Goal: Task Accomplishment & Management: Use online tool/utility

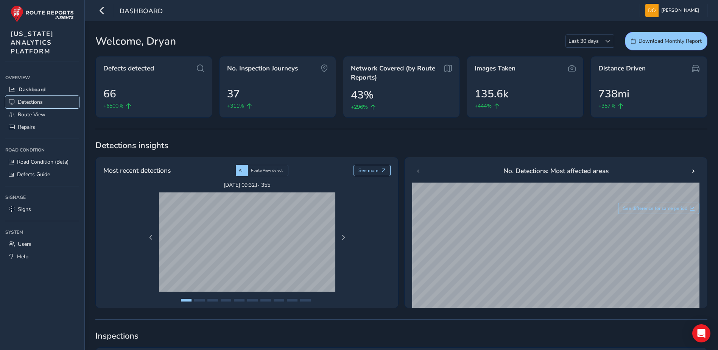
click at [34, 100] on span "Detections" at bounding box center [30, 101] width 25 height 7
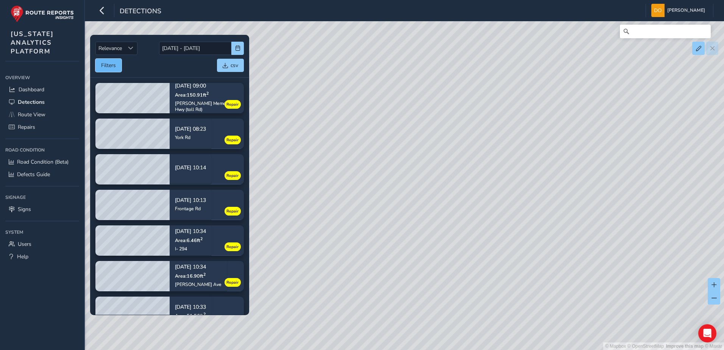
click at [112, 68] on button "Filters" at bounding box center [108, 65] width 26 height 13
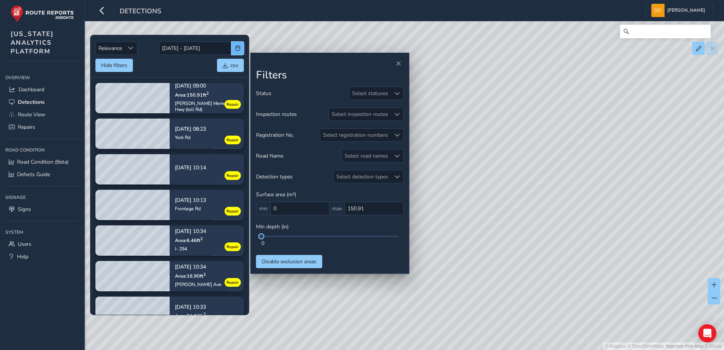
click at [236, 45] on button "button" at bounding box center [237, 48] width 12 height 13
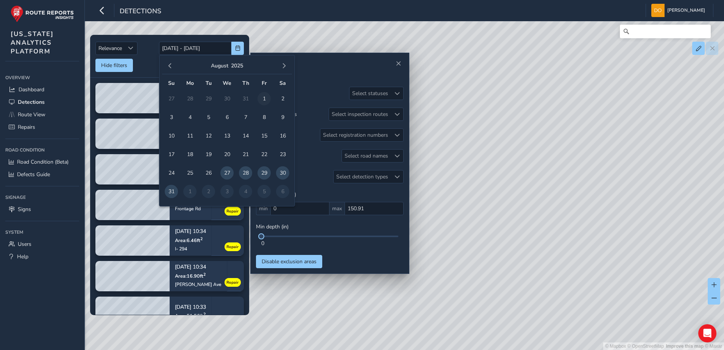
click at [265, 99] on span "1" at bounding box center [263, 98] width 13 height 13
type input "[DATE]"
click at [283, 66] on span "button" at bounding box center [283, 65] width 5 height 5
click at [230, 120] on span "10" at bounding box center [226, 117] width 13 height 13
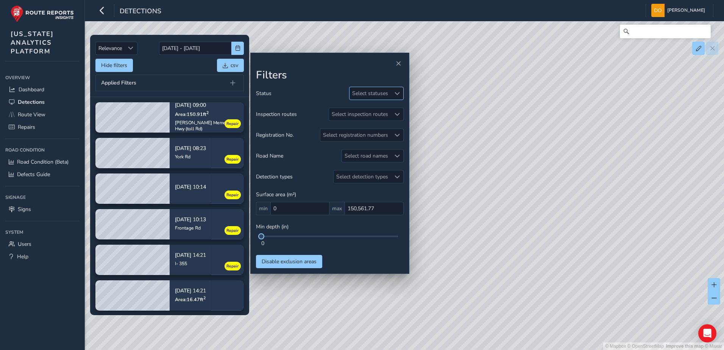
click at [399, 95] on span at bounding box center [396, 93] width 5 height 5
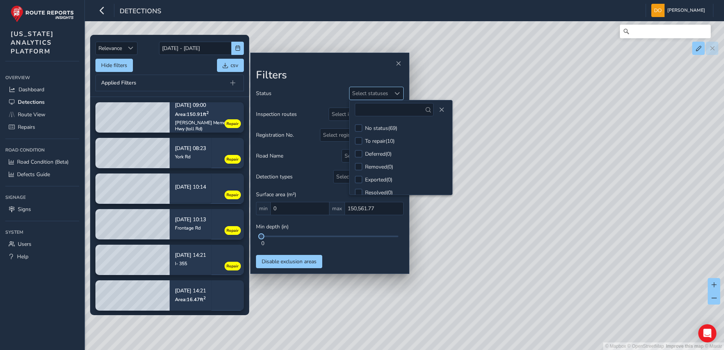
click at [399, 95] on span at bounding box center [396, 93] width 5 height 5
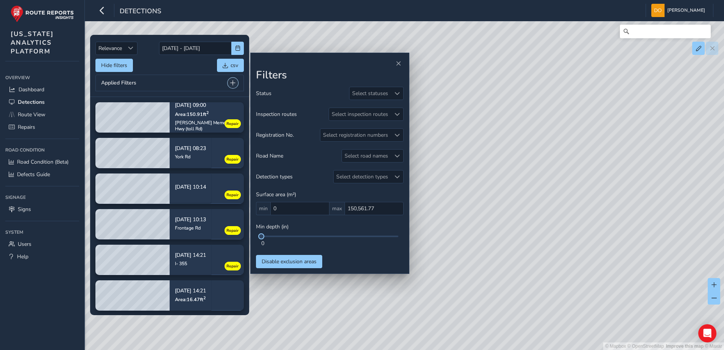
click at [232, 83] on span at bounding box center [232, 82] width 5 height 5
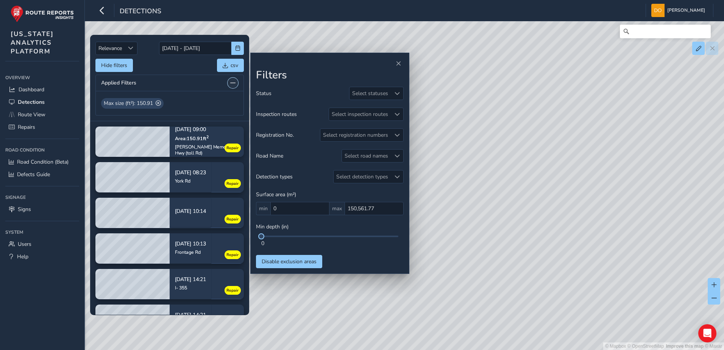
click at [231, 84] on span at bounding box center [232, 82] width 5 height 5
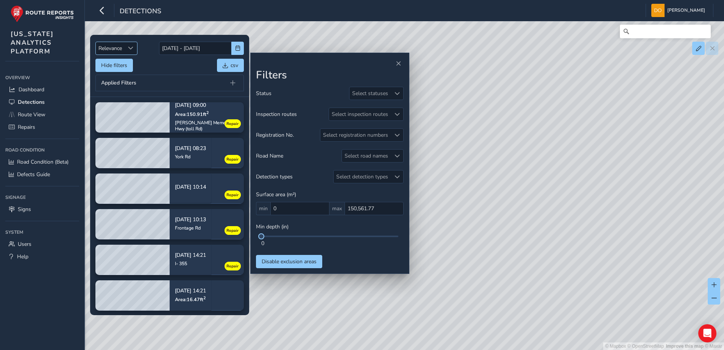
click at [133, 48] on span "Sort by Date" at bounding box center [130, 47] width 5 height 5
click at [117, 90] on li "Oldest" at bounding box center [117, 89] width 42 height 12
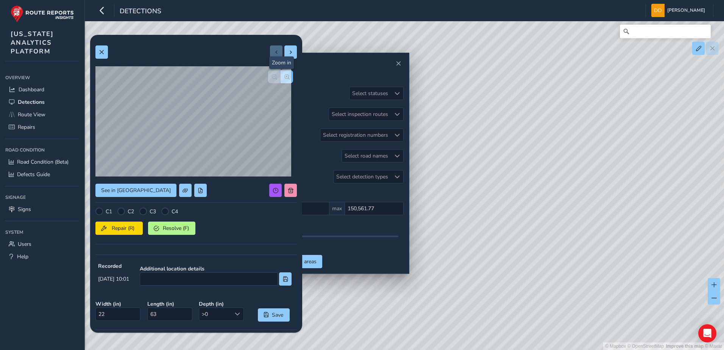
click at [281, 74] on button "button" at bounding box center [287, 76] width 12 height 13
click at [167, 227] on span "Resolve (F)" at bounding box center [176, 227] width 28 height 7
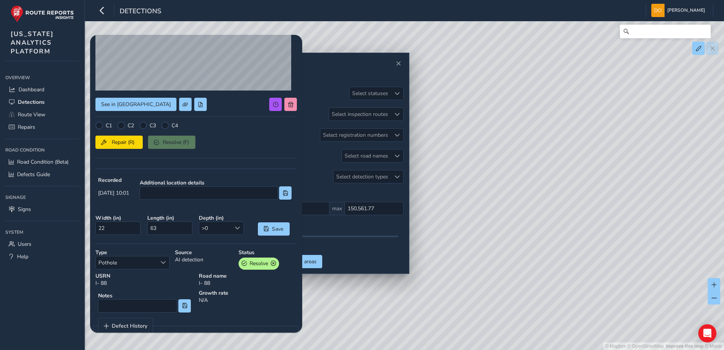
scroll to position [104, 0]
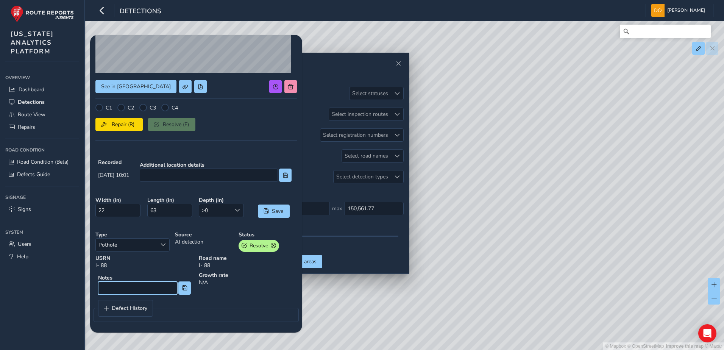
click at [138, 284] on input at bounding box center [137, 287] width 79 height 13
type input "Not included due to already repaired (crack sealed longitudinal joint)"
click at [186, 290] on button at bounding box center [184, 287] width 12 height 13
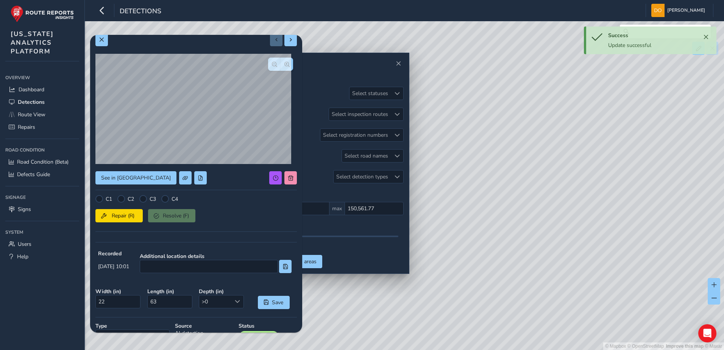
scroll to position [0, 0]
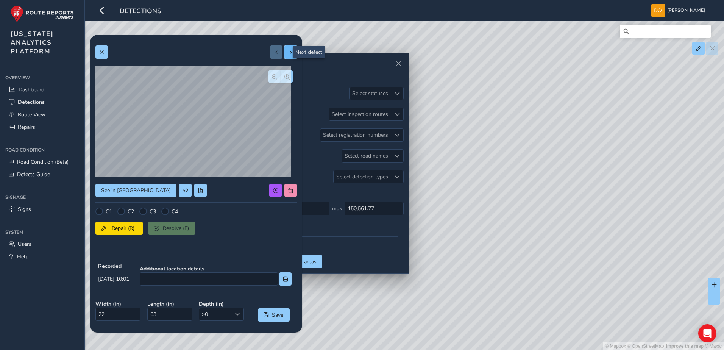
click at [288, 54] on span at bounding box center [290, 52] width 5 height 5
type input "25"
type input "279"
click at [284, 78] on span "button" at bounding box center [286, 76] width 5 height 5
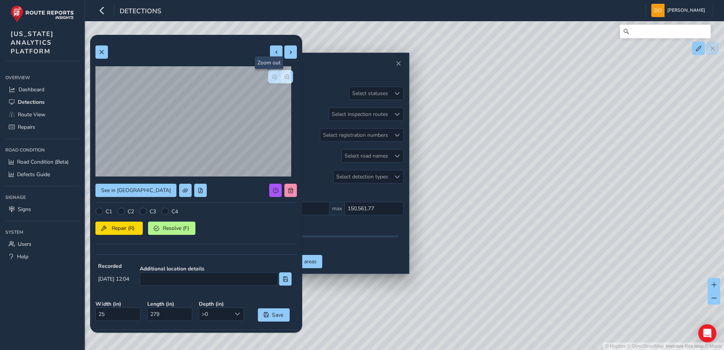
click at [272, 75] on span "button" at bounding box center [274, 76] width 5 height 5
click at [147, 210] on div at bounding box center [143, 211] width 8 height 8
click at [129, 227] on span "Repair (R)" at bounding box center [123, 227] width 28 height 7
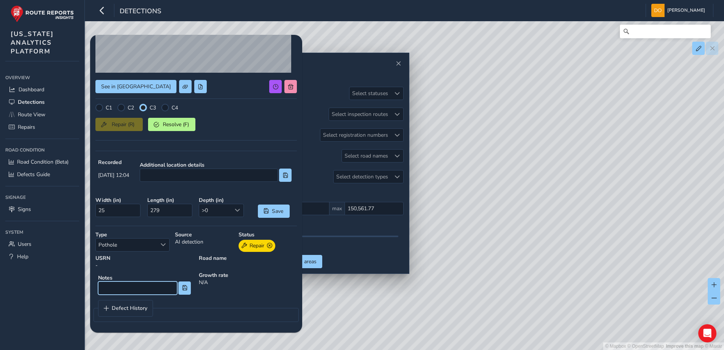
click at [141, 284] on input at bounding box center [137, 287] width 79 height 13
type input "Longitudinal cracking"
click at [185, 291] on button at bounding box center [184, 287] width 12 height 13
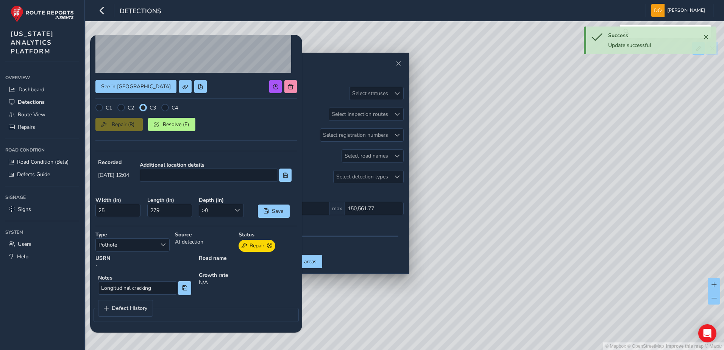
scroll to position [0, 0]
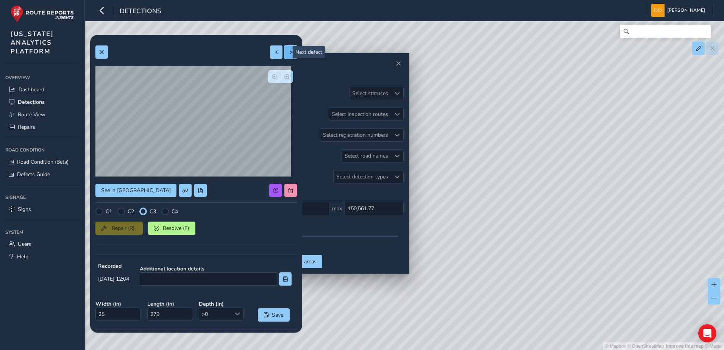
click at [288, 51] on span at bounding box center [290, 52] width 5 height 5
type input "41"
type input "320"
click at [284, 78] on span "button" at bounding box center [286, 76] width 5 height 5
click at [284, 79] on span "button" at bounding box center [286, 76] width 5 height 5
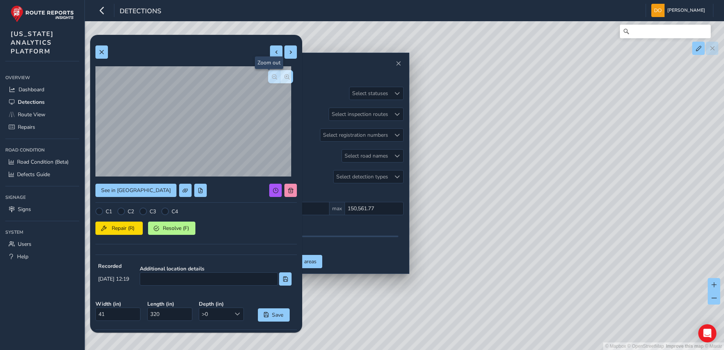
click at [272, 78] on span "button" at bounding box center [274, 76] width 5 height 5
click at [284, 78] on span "button" at bounding box center [286, 76] width 5 height 5
click at [272, 78] on span "button" at bounding box center [274, 76] width 5 height 5
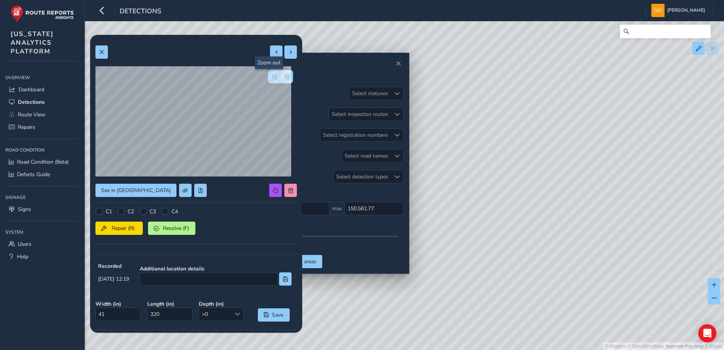
click at [272, 78] on span "button" at bounding box center [274, 76] width 5 height 5
click at [148, 213] on div "C3" at bounding box center [147, 211] width 17 height 8
click at [145, 215] on div at bounding box center [143, 211] width 8 height 8
click at [142, 213] on div at bounding box center [143, 211] width 8 height 8
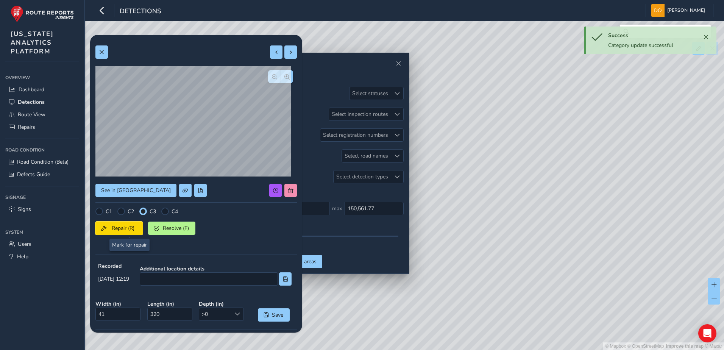
click at [128, 229] on span "Repair (R)" at bounding box center [123, 227] width 28 height 7
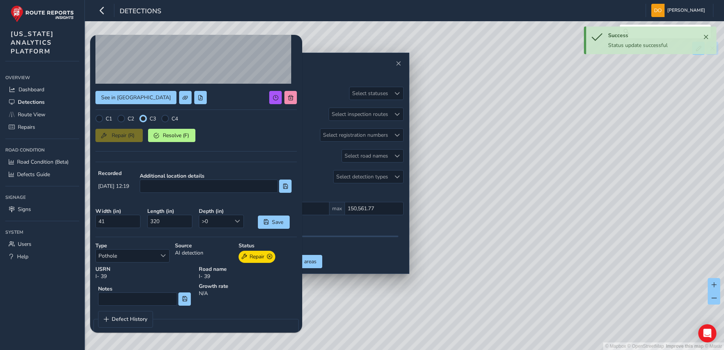
scroll to position [104, 0]
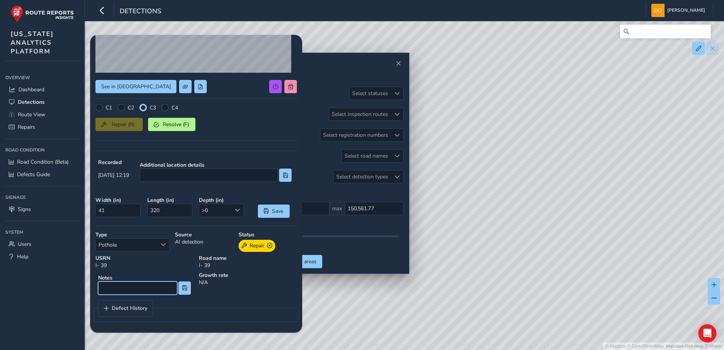
click at [137, 284] on input at bounding box center [137, 287] width 79 height 13
type input "Spalling along longitudinal joint. Sealed but, sealant is coming out"
click at [183, 288] on span at bounding box center [184, 287] width 5 height 5
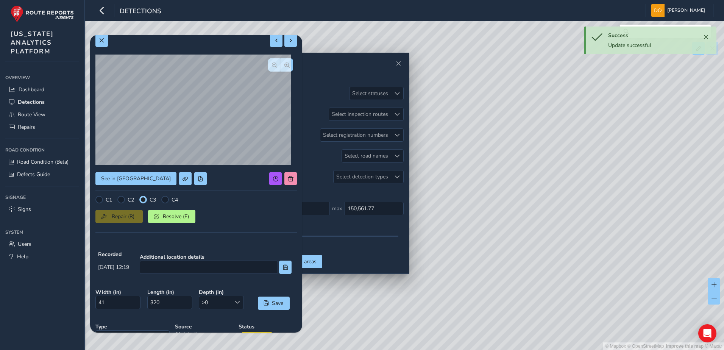
scroll to position [0, 0]
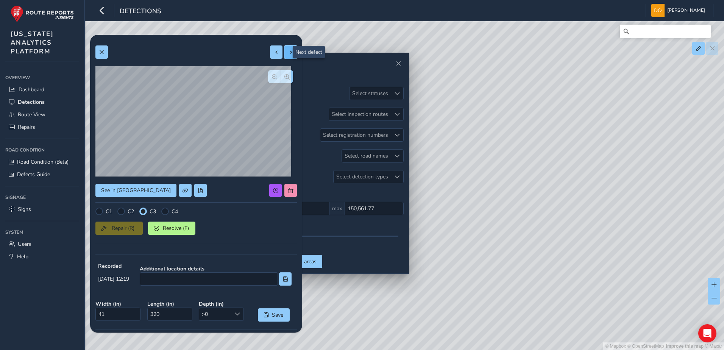
click at [289, 51] on button at bounding box center [290, 51] width 12 height 13
type input "14"
type input "116"
click at [284, 78] on span "button" at bounding box center [286, 76] width 5 height 5
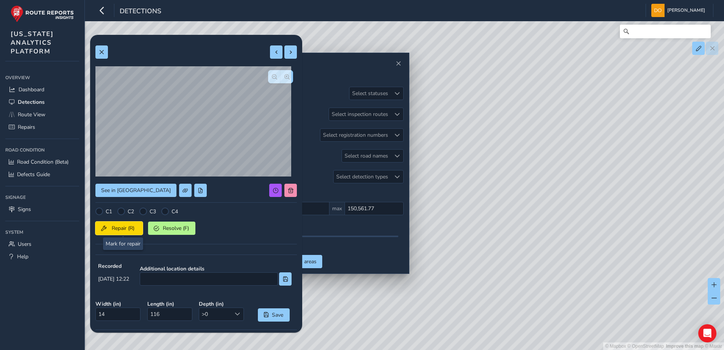
click at [121, 228] on span "Repair (R)" at bounding box center [123, 227] width 28 height 7
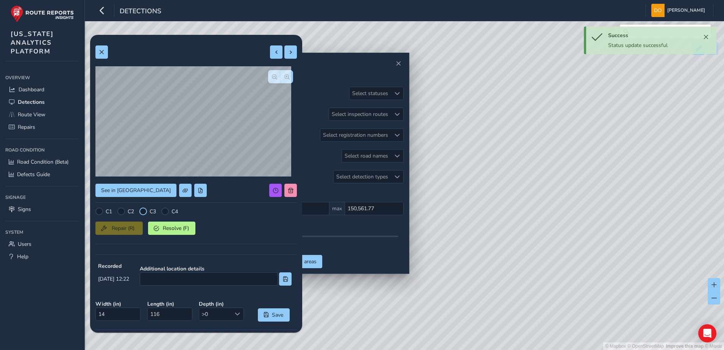
click at [145, 213] on div at bounding box center [143, 211] width 8 height 8
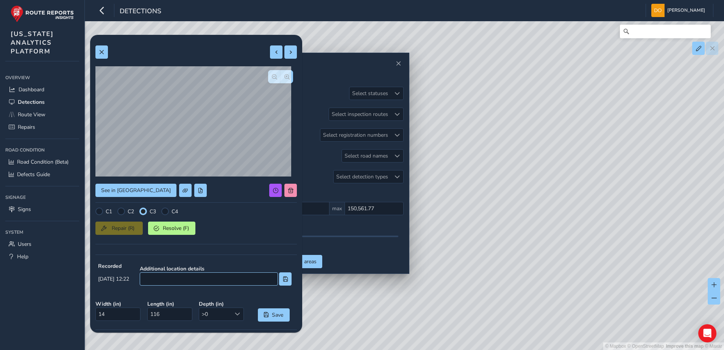
scroll to position [104, 0]
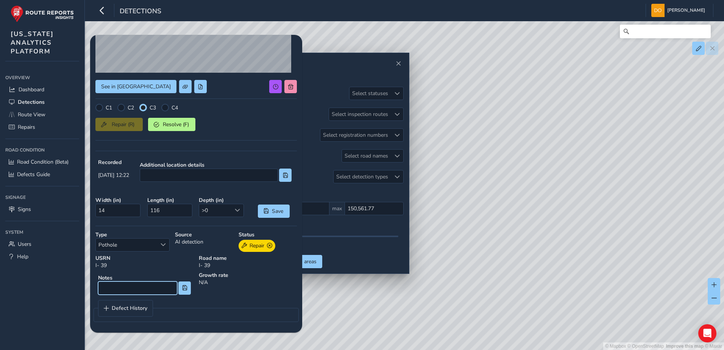
click at [145, 287] on input at bounding box center [137, 287] width 79 height 13
click at [166, 294] on input "Longitudinal joint minor spalling" at bounding box center [137, 287] width 79 height 13
type input "Longitudinal joint minor spalling, Insufficient sealent"
click at [185, 292] on button at bounding box center [184, 287] width 12 height 13
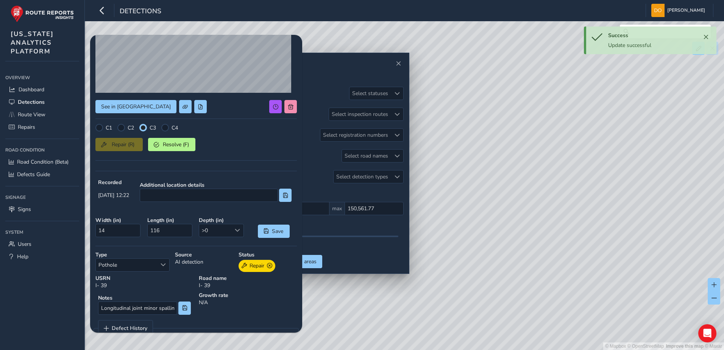
scroll to position [0, 0]
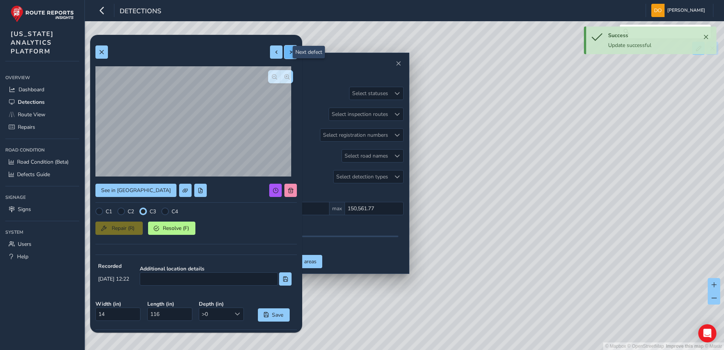
click at [288, 51] on span at bounding box center [290, 52] width 5 height 5
type input "38"
type input "249"
